Goal: Task Accomplishment & Management: Complete application form

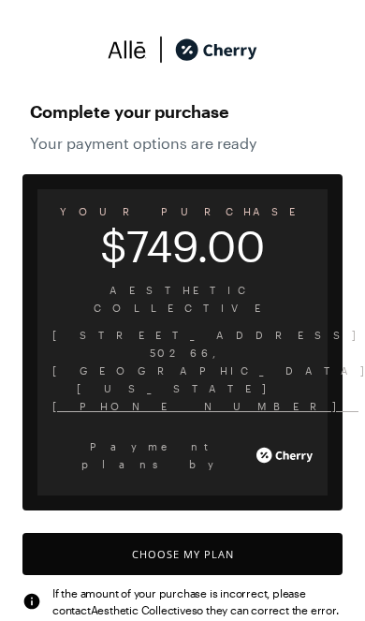
scroll to position [11, 0]
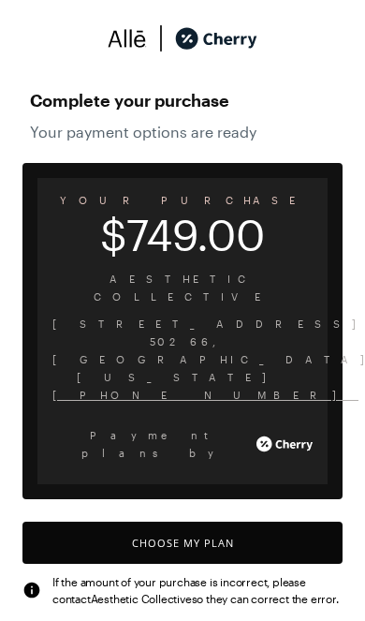
click at [190, 522] on button "Choose My Plan" at bounding box center [182, 543] width 320 height 42
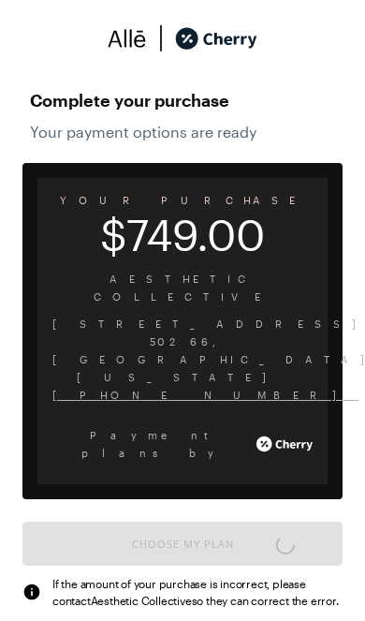
scroll to position [0, 0]
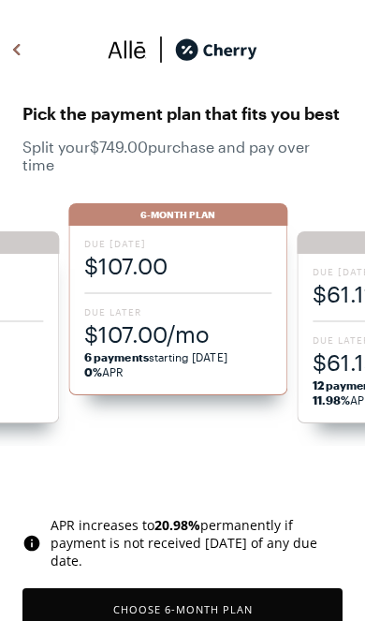
click at [208, 279] on span "$107.00" at bounding box center [177, 265] width 187 height 31
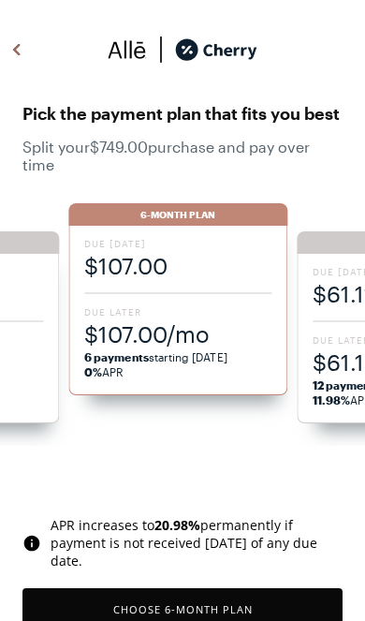
click at [218, 602] on button "Choose 6 -Month Plan" at bounding box center [182, 609] width 320 height 42
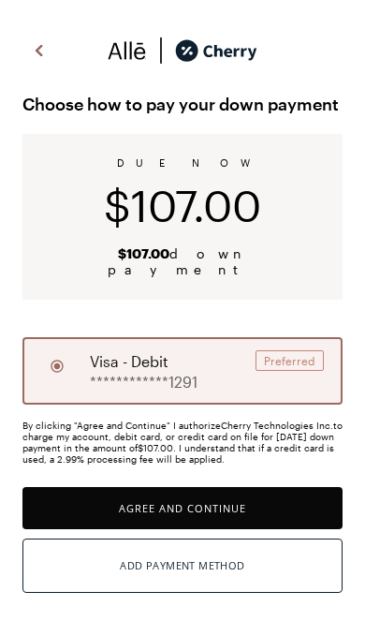
click at [222, 487] on button "Agree and Continue" at bounding box center [182, 508] width 320 height 42
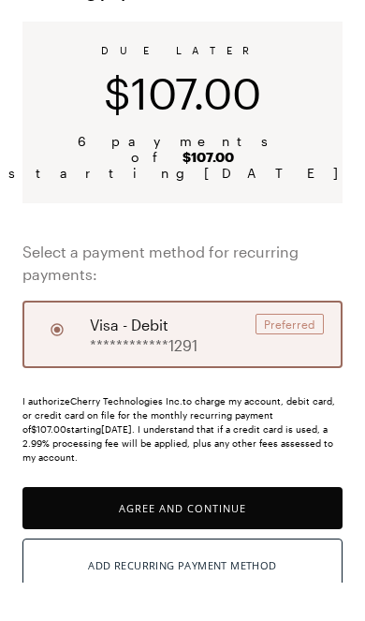
scroll to position [98, 0]
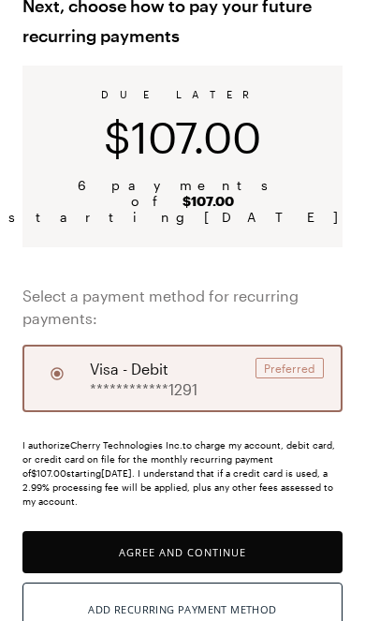
click at [201, 535] on button "Agree and Continue" at bounding box center [182, 552] width 320 height 42
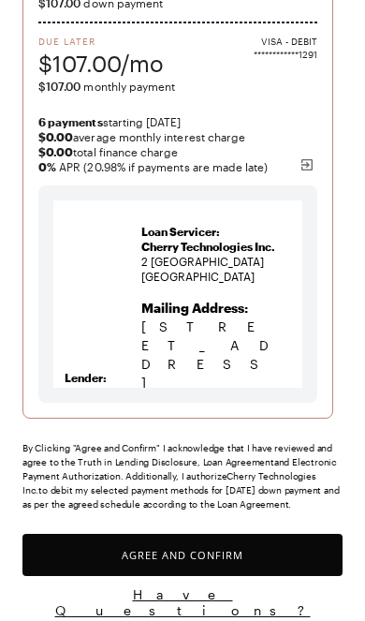
scroll to position [273, 0]
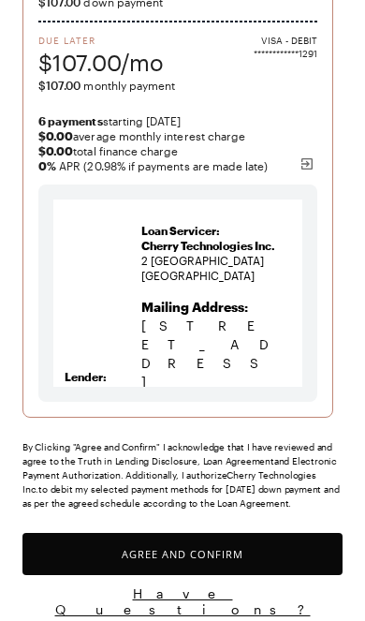
click at [179, 553] on button "Agree and Confirm" at bounding box center [182, 554] width 320 height 42
